Goal: Entertainment & Leisure: Consume media (video, audio)

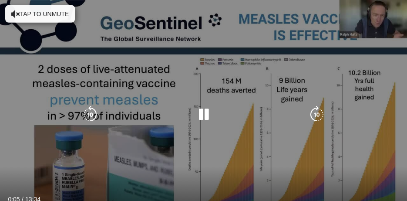
scroll to position [141, 0]
click at [207, 113] on icon "Video Player" at bounding box center [203, 114] width 17 height 17
click at [202, 114] on icon "Video Player" at bounding box center [203, 114] width 17 height 17
click at [19, 12] on icon "Video Player" at bounding box center [15, 14] width 9 height 9
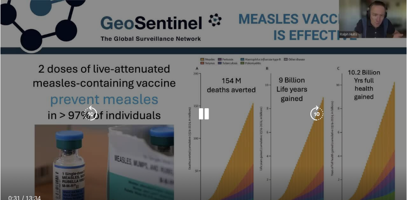
scroll to position [282, 0]
